Goal: Transaction & Acquisition: Book appointment/travel/reservation

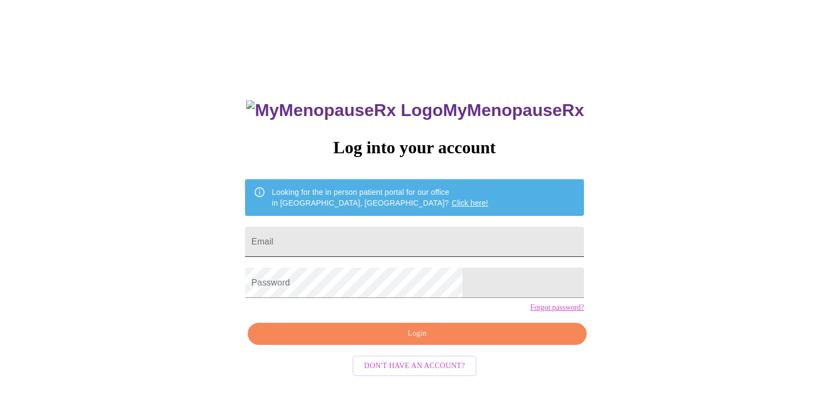
click at [329, 243] on input "Email" at bounding box center [414, 242] width 339 height 30
type input "[EMAIL_ADDRESS][DOMAIN_NAME]"
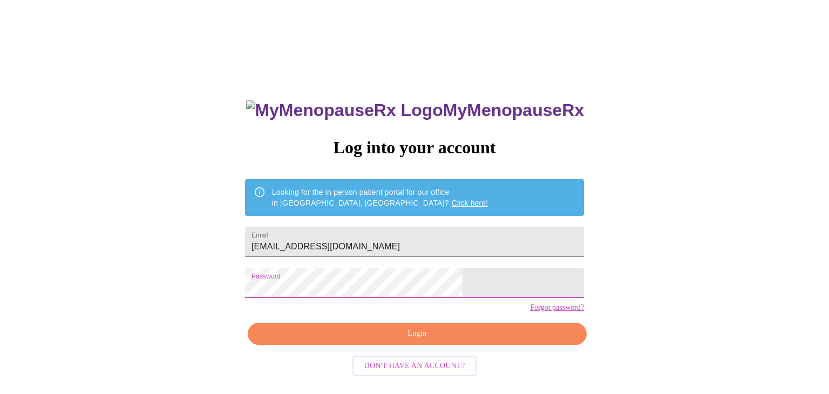
click at [402, 341] on span "Login" at bounding box center [417, 333] width 314 height 13
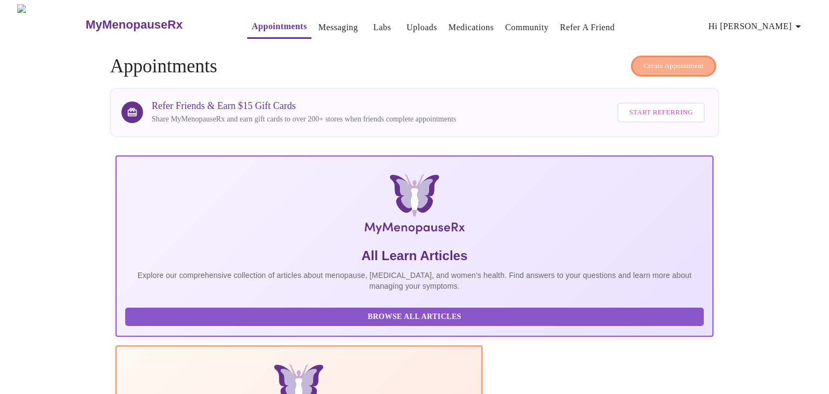
click at [692, 61] on span "Create Appointment" at bounding box center [673, 66] width 60 height 12
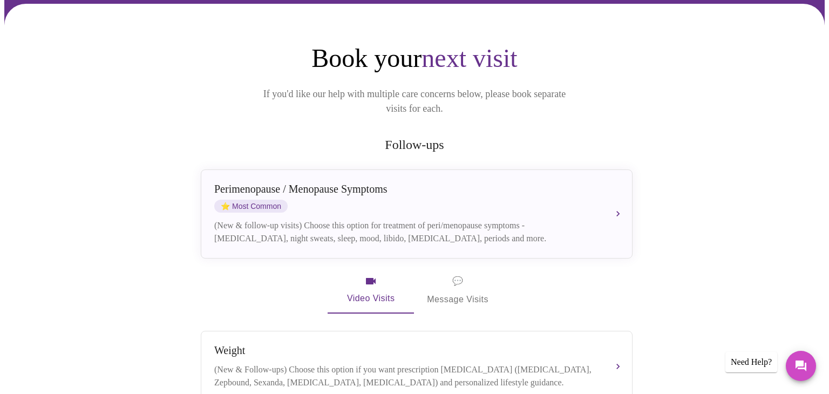
scroll to position [85, 0]
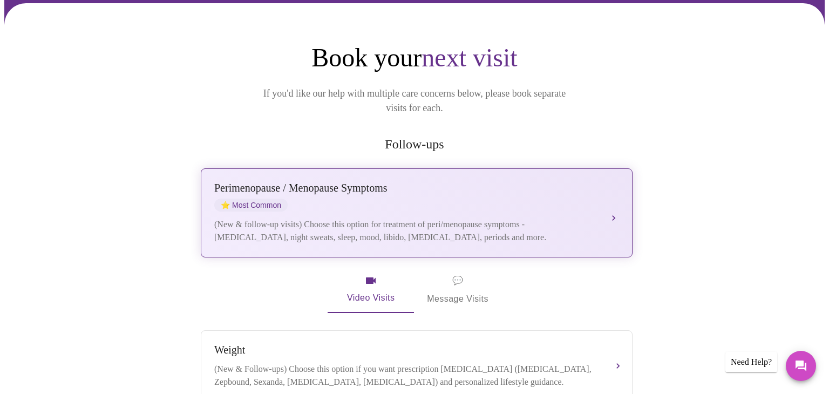
click at [411, 182] on div "Perimenopause / Menopause Symptoms" at bounding box center [405, 188] width 383 height 12
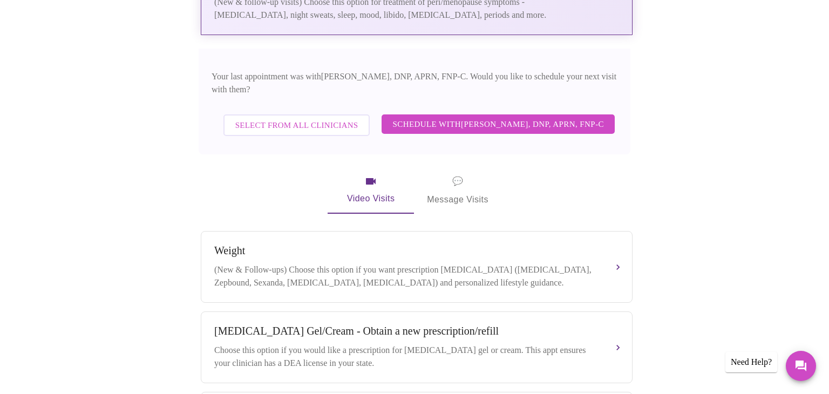
scroll to position [308, 0]
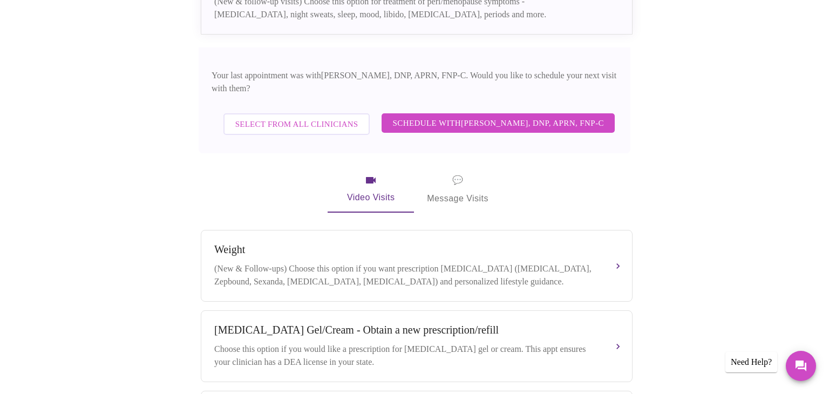
click at [424, 117] on span "Schedule with [PERSON_NAME], DNP, APRN, FNP-C" at bounding box center [498, 123] width 212 height 14
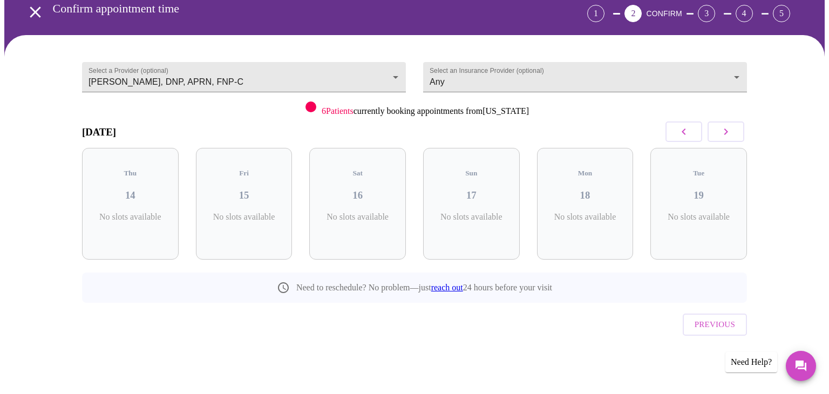
scroll to position [30, 0]
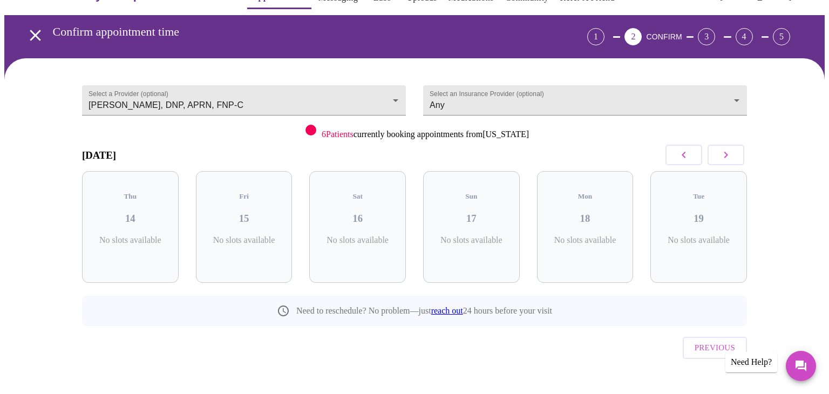
click at [726, 157] on icon "button" at bounding box center [725, 154] width 13 height 13
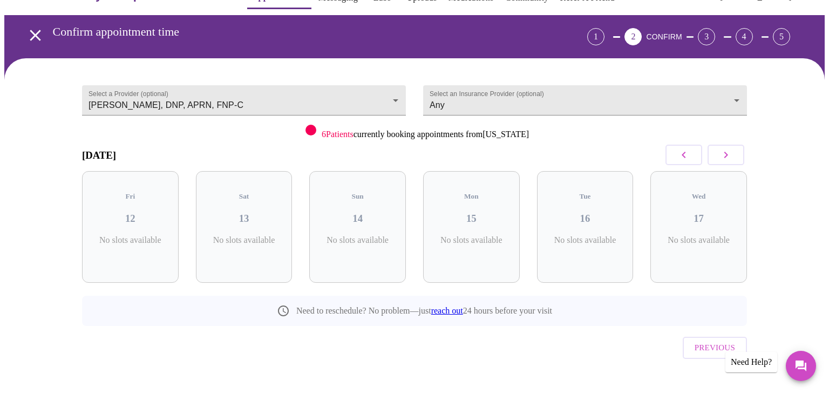
click at [726, 157] on icon "button" at bounding box center [725, 154] width 13 height 13
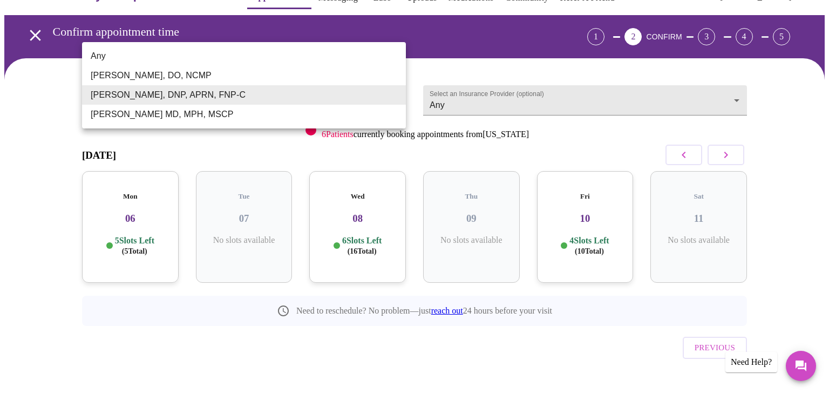
click at [392, 98] on body "MyMenopauseRx Appointments Messaging Labs Uploads Medications Community Refer a…" at bounding box center [414, 194] width 820 height 438
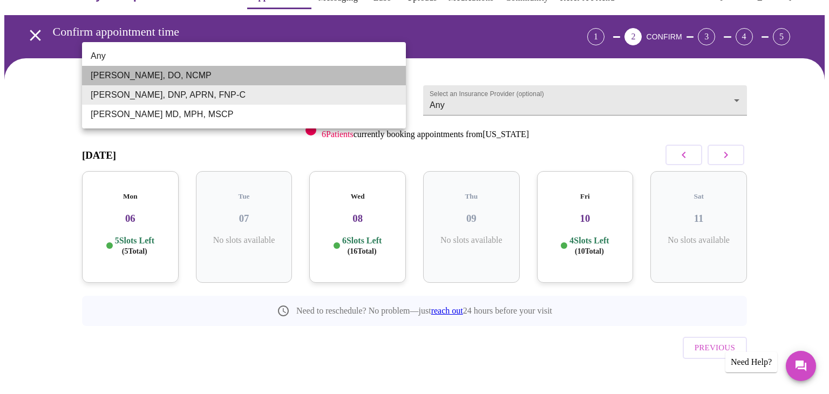
click at [128, 73] on li "Barbra S Hanna, DO, NCMP" at bounding box center [244, 75] width 324 height 19
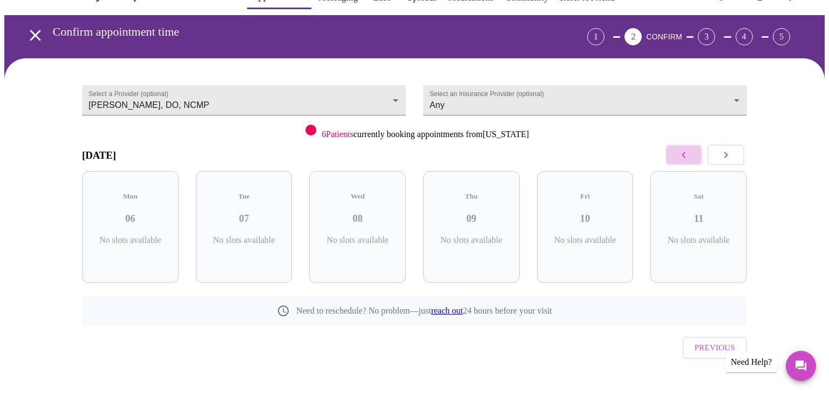
click at [687, 158] on icon "button" at bounding box center [683, 154] width 13 height 13
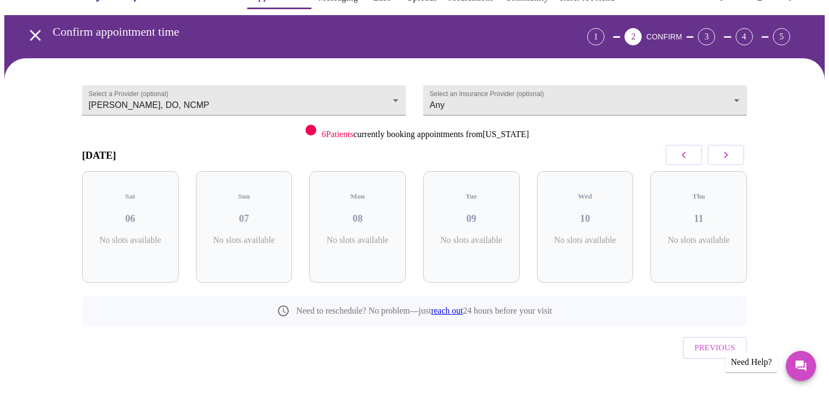
click at [677, 151] on button "button" at bounding box center [683, 155] width 37 height 21
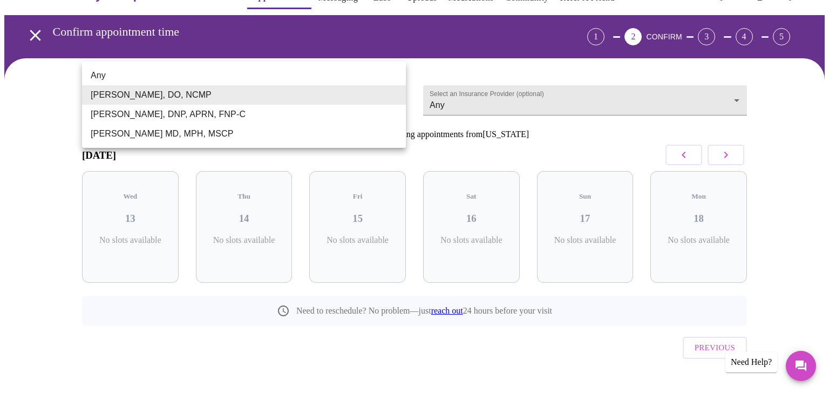
click at [400, 96] on body "MyMenopauseRx Appointments Messaging Labs Uploads Medications Community Refer a…" at bounding box center [414, 194] width 820 height 438
click at [132, 138] on li "Vadim Gelman MD, MPH, MSCP" at bounding box center [244, 133] width 324 height 19
type input "Vadim Gelman MD, MPH, MSCP"
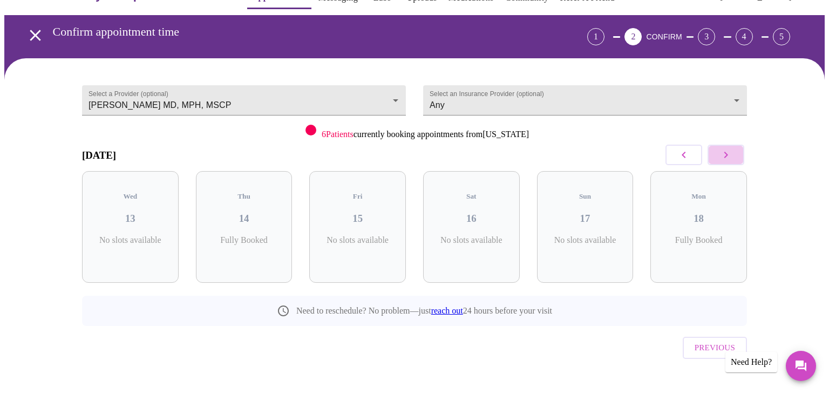
click at [719, 155] on icon "button" at bounding box center [725, 154] width 13 height 13
click at [358, 215] on div "Thu 21 1 Slots Left ( 3 Total)" at bounding box center [357, 227] width 97 height 112
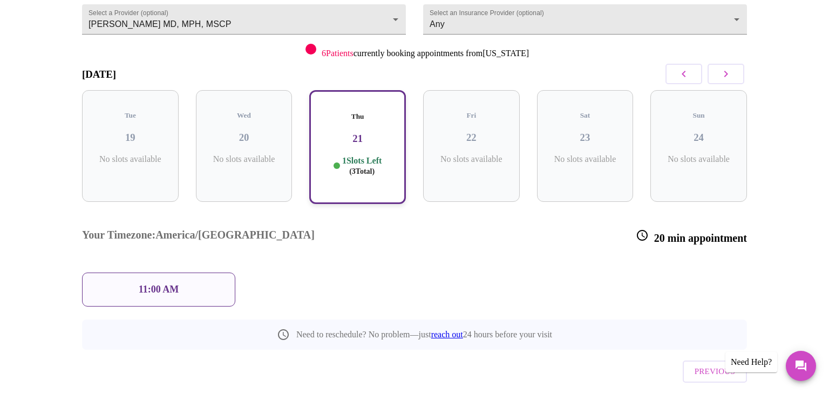
scroll to position [115, 0]
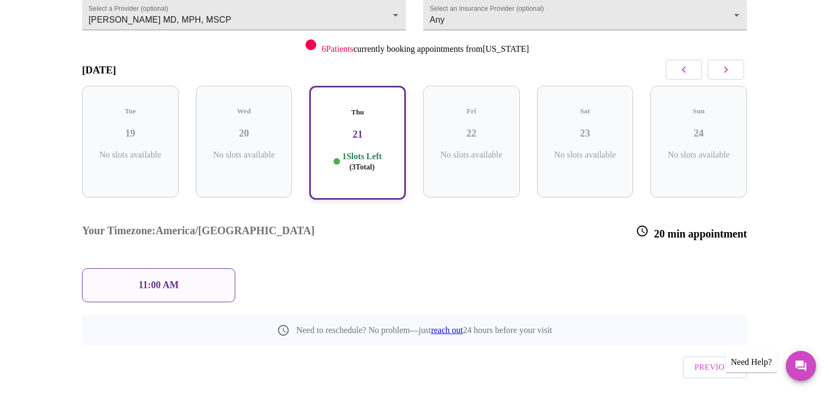
click at [179, 268] on div "11:00 AM" at bounding box center [158, 285] width 153 height 34
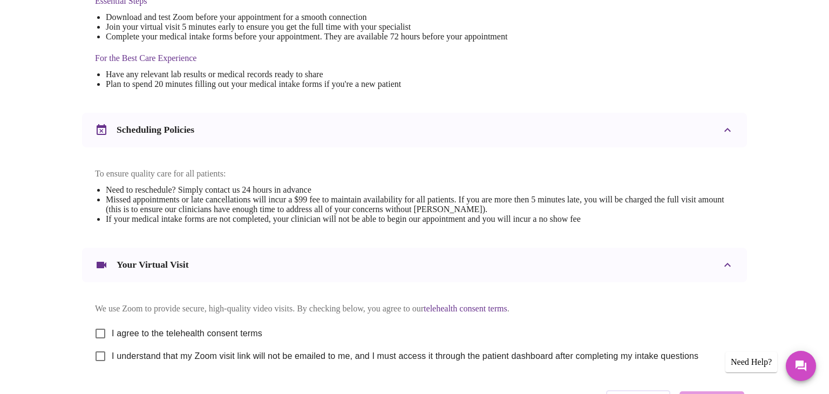
scroll to position [388, 0]
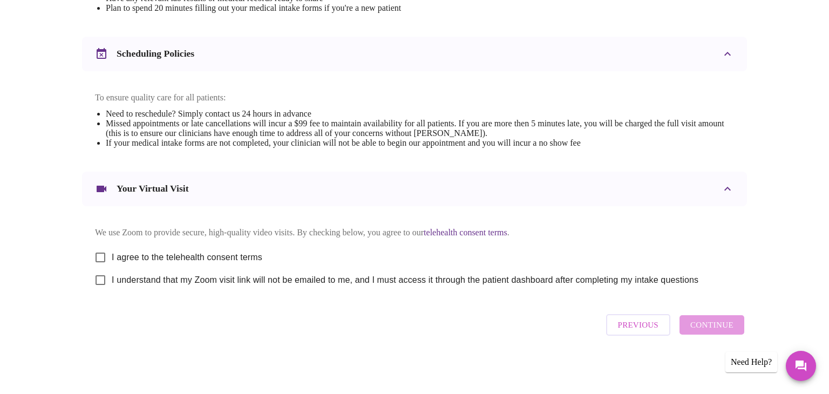
click at [101, 253] on input "I agree to the telehealth consent terms" at bounding box center [100, 257] width 23 height 23
checkbox input "true"
click at [99, 280] on input "I understand that my Zoom visit link will not be emailed to me, and I must acce…" at bounding box center [100, 280] width 23 height 23
checkbox input "true"
click at [704, 332] on span "Continue" at bounding box center [711, 325] width 43 height 14
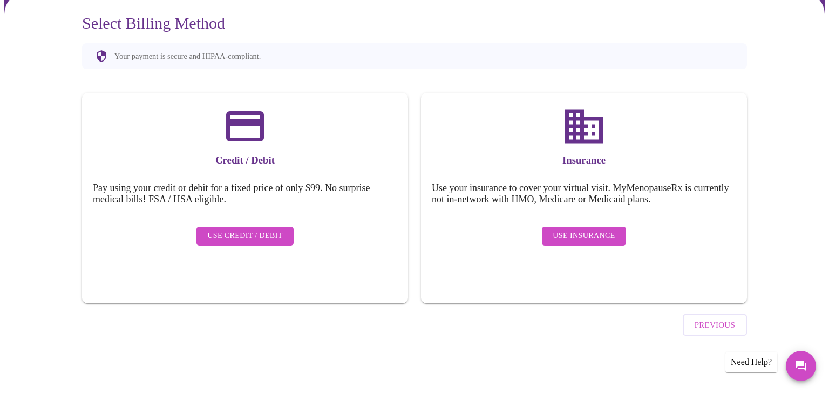
scroll to position [65, 0]
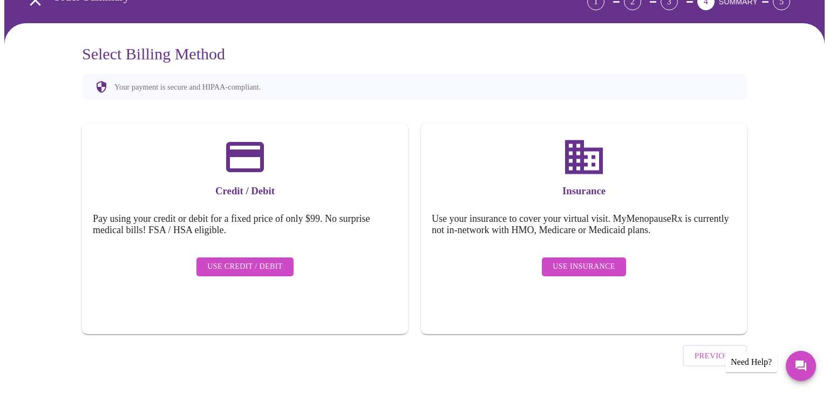
click at [596, 260] on span "Use Insurance" at bounding box center [584, 266] width 62 height 13
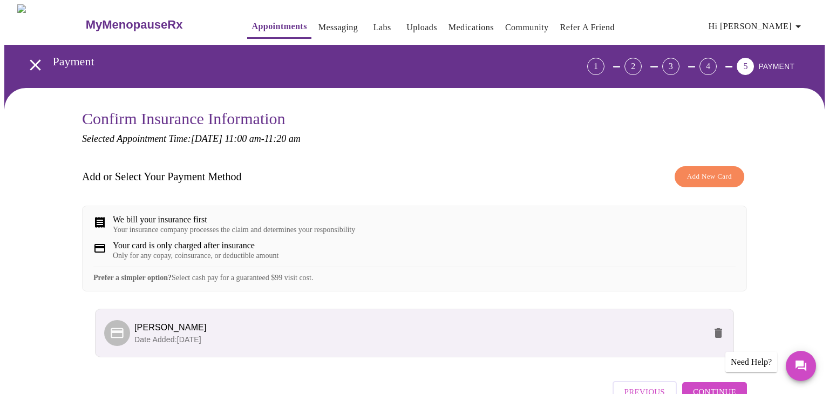
scroll to position [74, 0]
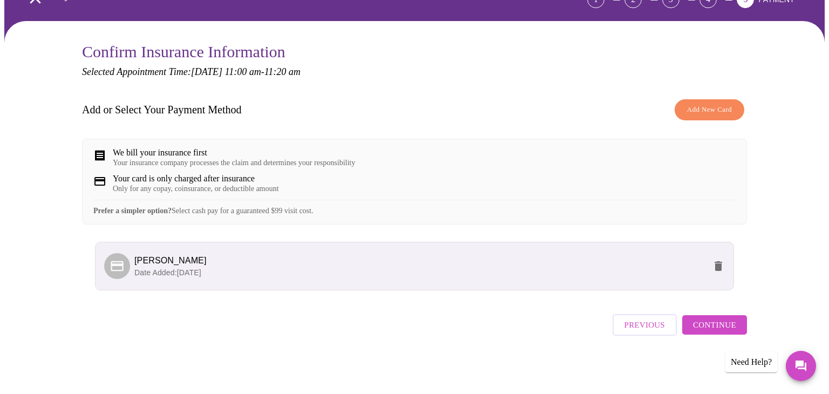
click at [707, 332] on span "Continue" at bounding box center [714, 325] width 43 height 14
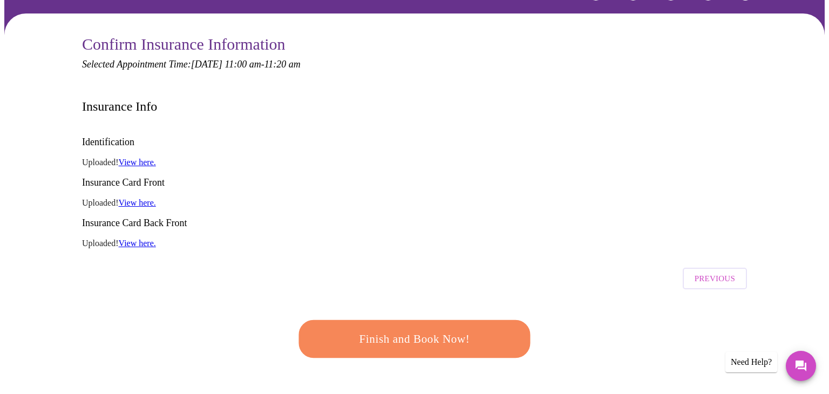
click at [416, 329] on span "Finish and Book Now!" at bounding box center [415, 339] width 200 height 20
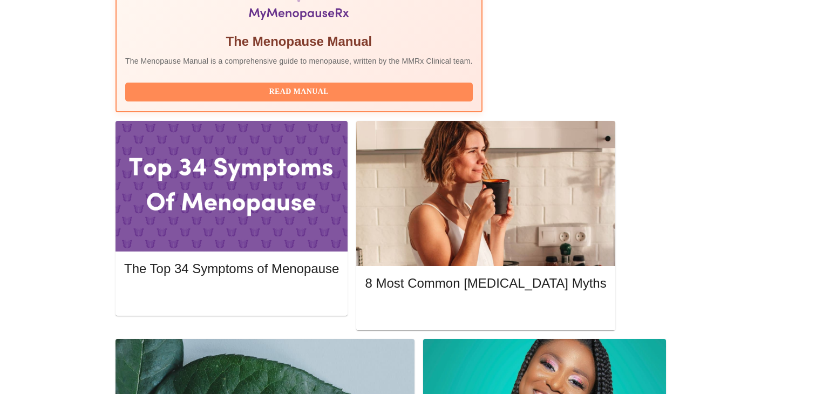
scroll to position [406, 0]
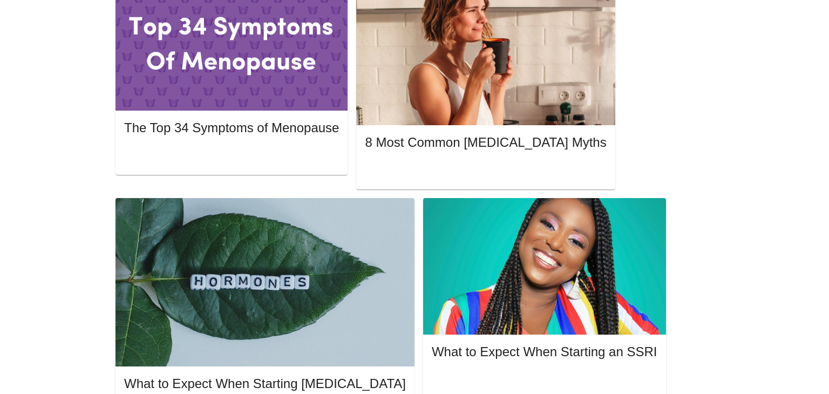
scroll to position [0, 0]
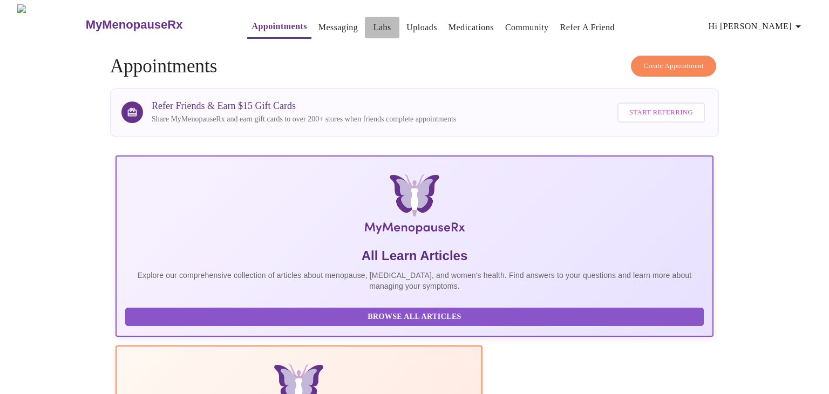
click at [373, 21] on link "Labs" at bounding box center [382, 27] width 18 height 15
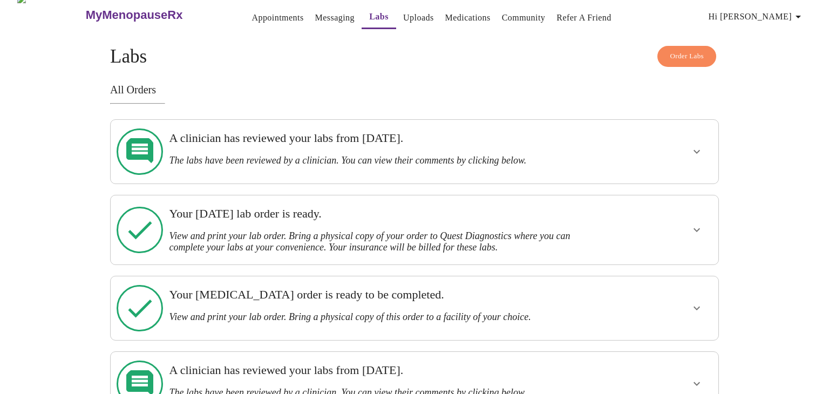
scroll to position [9, 0]
click at [696, 146] on icon "show more" at bounding box center [696, 152] width 13 height 13
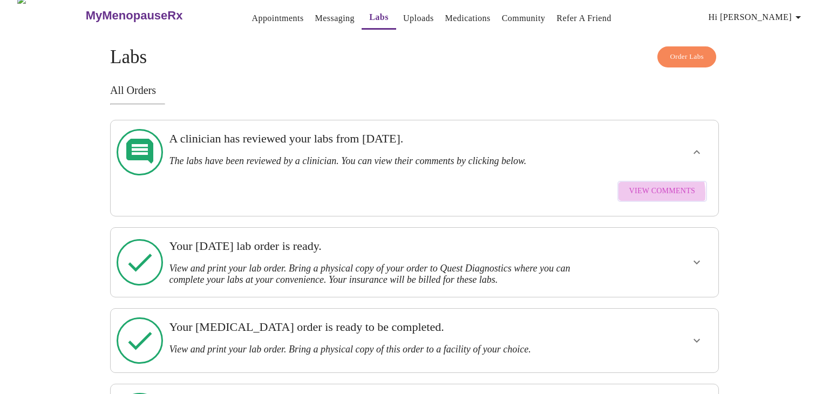
click at [636, 185] on span "View Comments" at bounding box center [662, 191] width 66 height 13
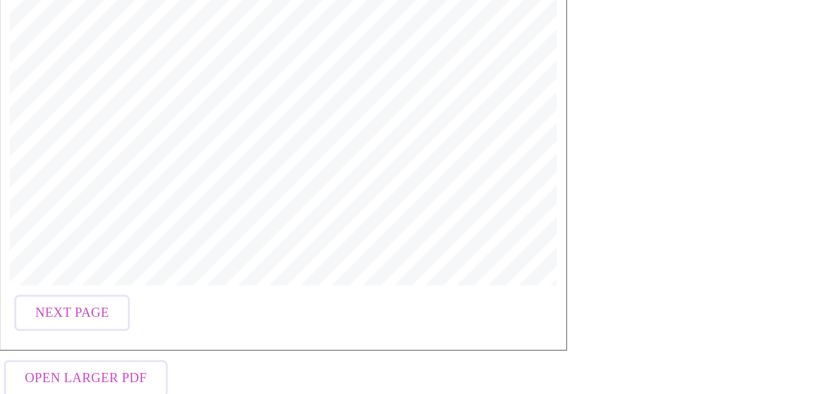
scroll to position [202, 0]
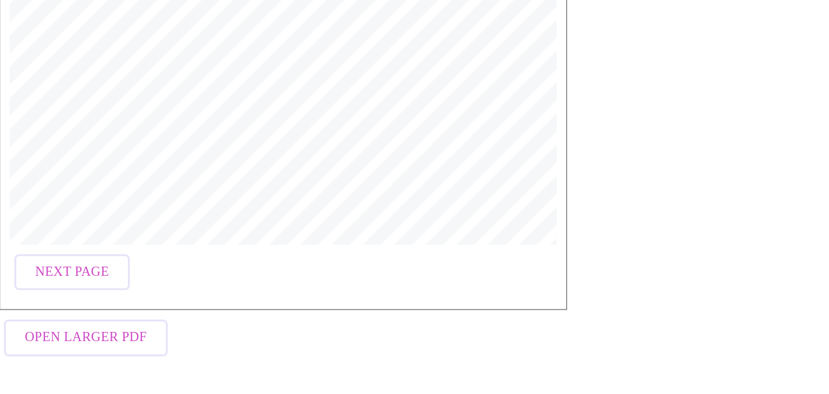
click at [133, 318] on span "Next Page" at bounding box center [124, 324] width 42 height 13
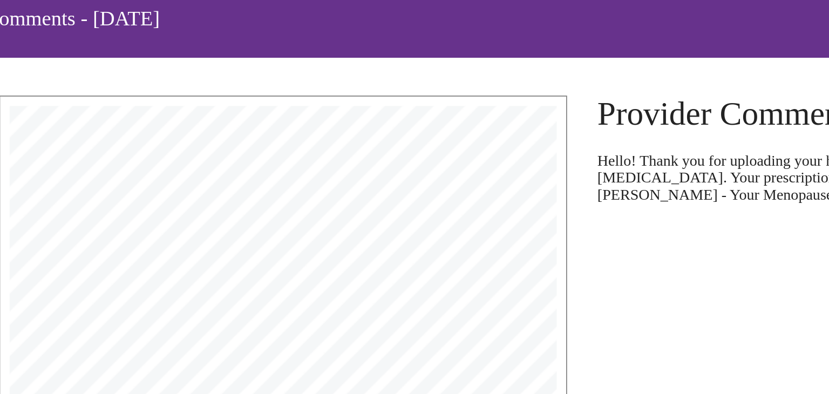
scroll to position [0, 0]
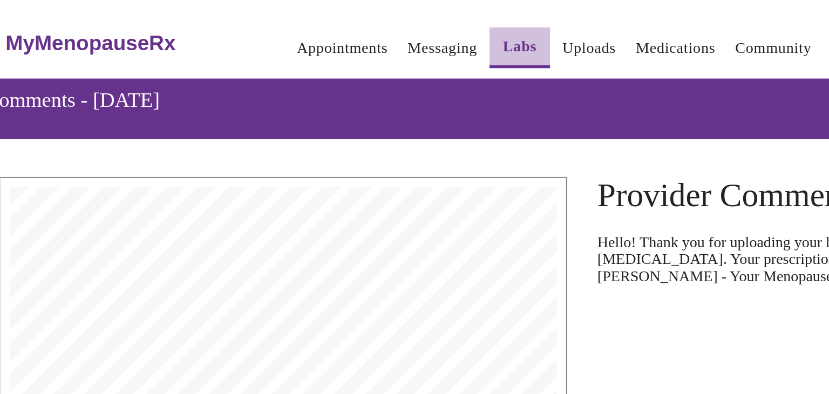
click at [369, 25] on link "Labs" at bounding box center [378, 26] width 19 height 15
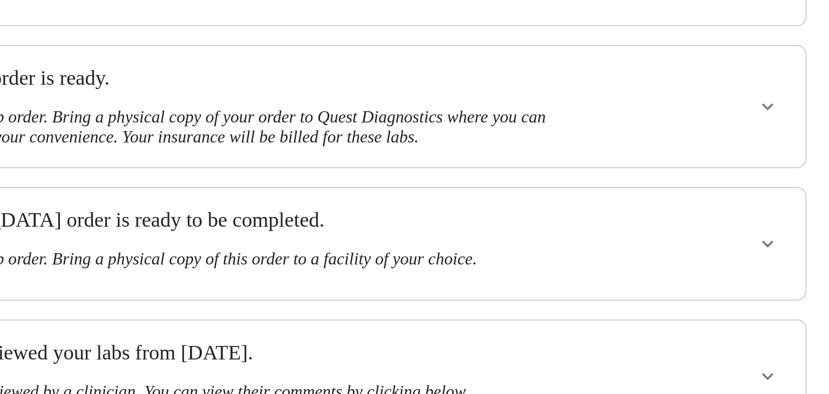
scroll to position [9, 0]
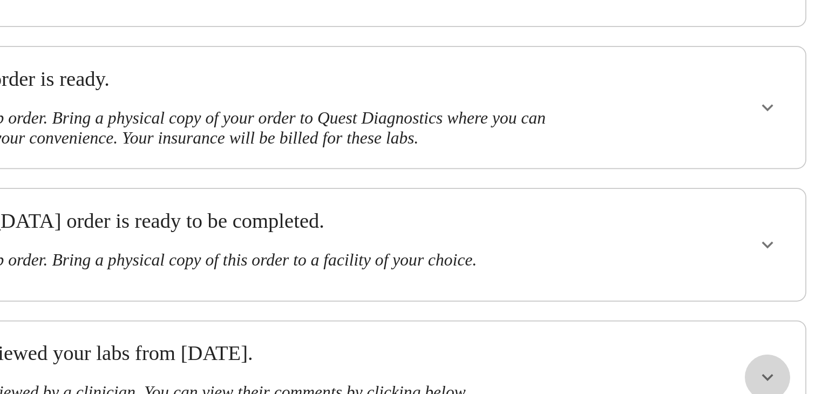
click at [695, 378] on icon "show more" at bounding box center [696, 384] width 13 height 13
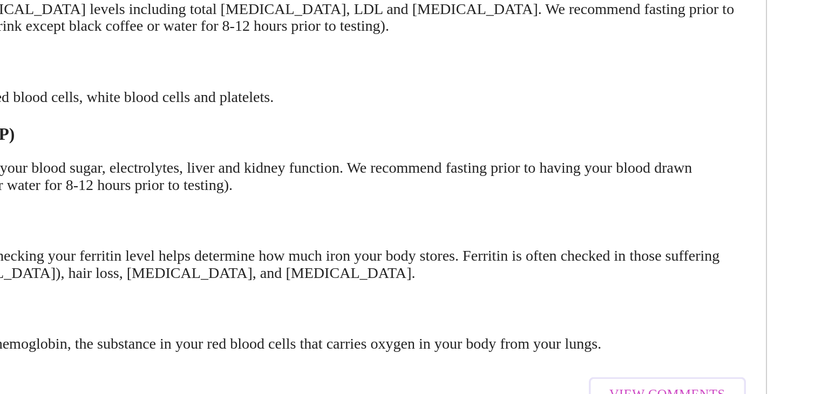
scroll to position [277, 0]
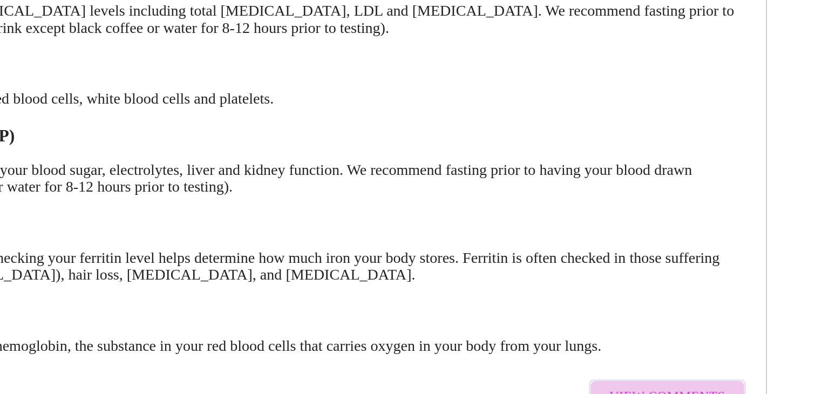
click at [675, 389] on span "View Comments" at bounding box center [662, 395] width 66 height 13
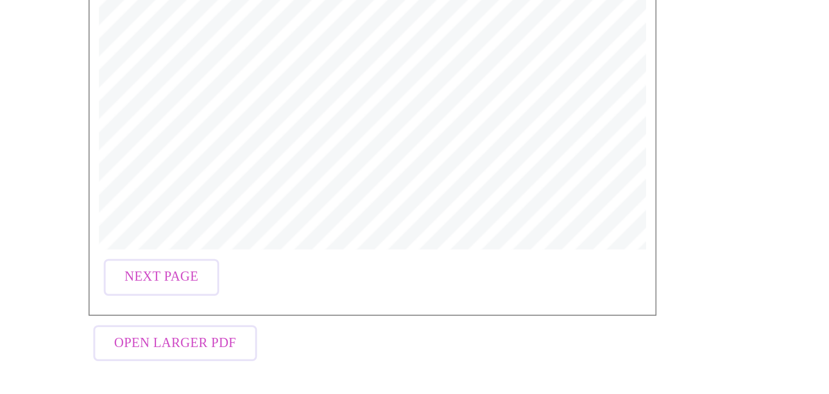
scroll to position [201, 0]
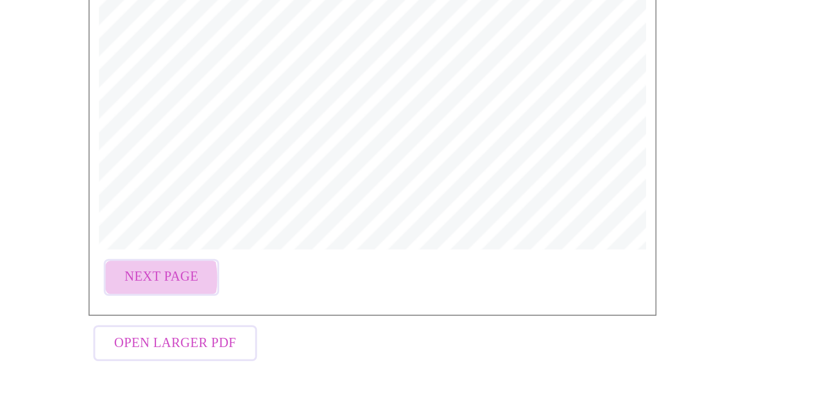
click at [107, 323] on span "Next Page" at bounding box center [124, 327] width 42 height 13
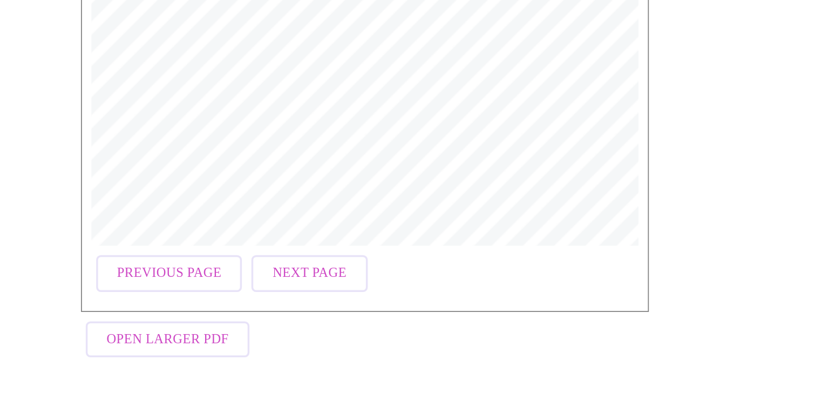
scroll to position [203, 0]
click at [186, 315] on button "Next Page" at bounding box center [212, 324] width 66 height 21
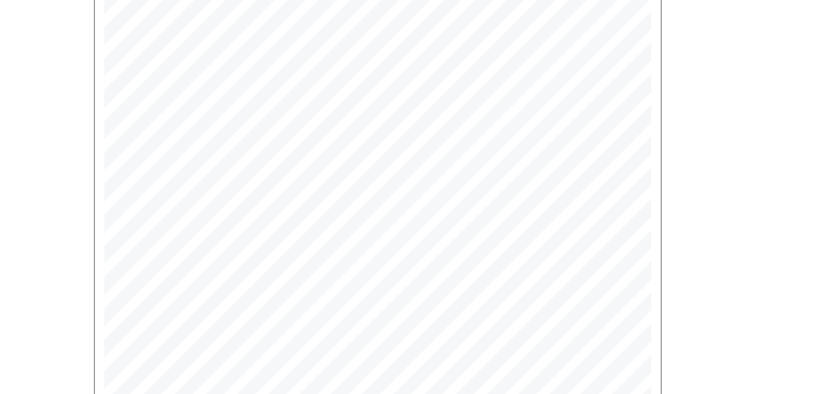
scroll to position [0, 0]
